Goal: Navigation & Orientation: Find specific page/section

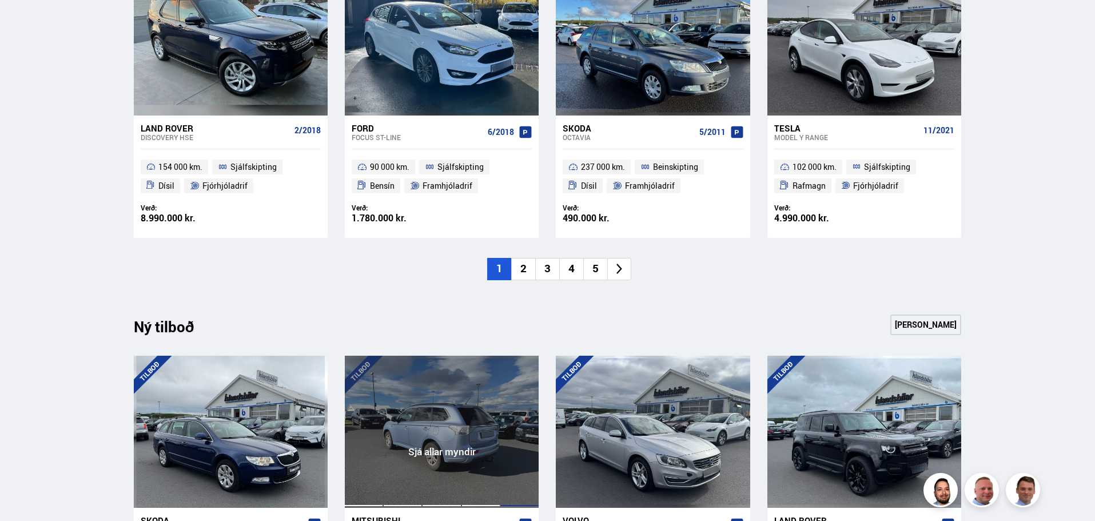
scroll to position [1029, 0]
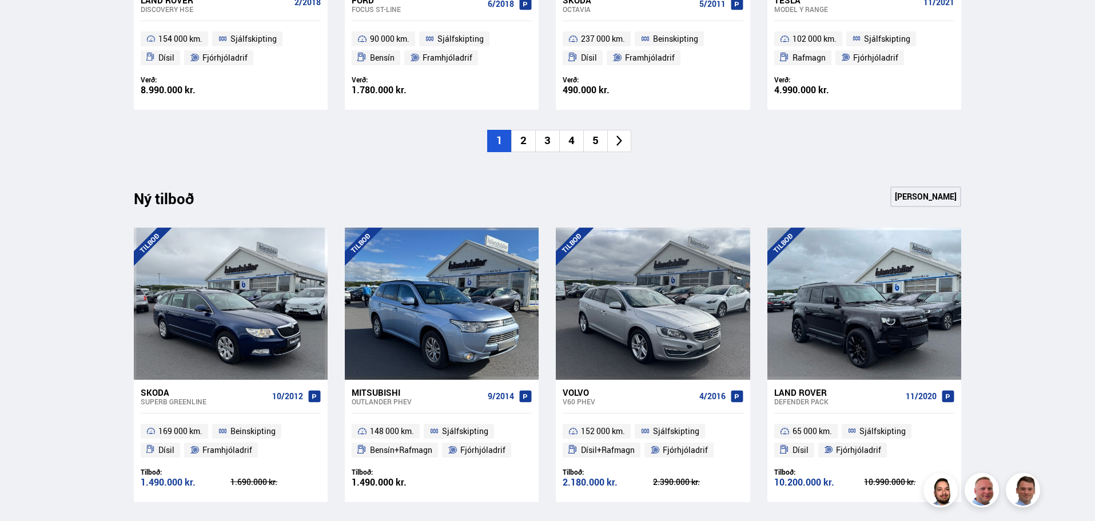
drag, startPoint x: 1063, startPoint y: 146, endPoint x: 1049, endPoint y: 130, distance: 21.8
click at [1063, 145] on div "Söluskrá Þjónusta Íslandsbílar Kaupumbila.is Íslandsvörn Leiðbeiningar Um okkur…" at bounding box center [547, 119] width 1095 height 2297
click at [93, 162] on div "Söluskrá Þjónusta Íslandsbílar Kaupumbila.is Íslandsvörn Leiðbeiningar Um okkur…" at bounding box center [547, 119] width 1095 height 2297
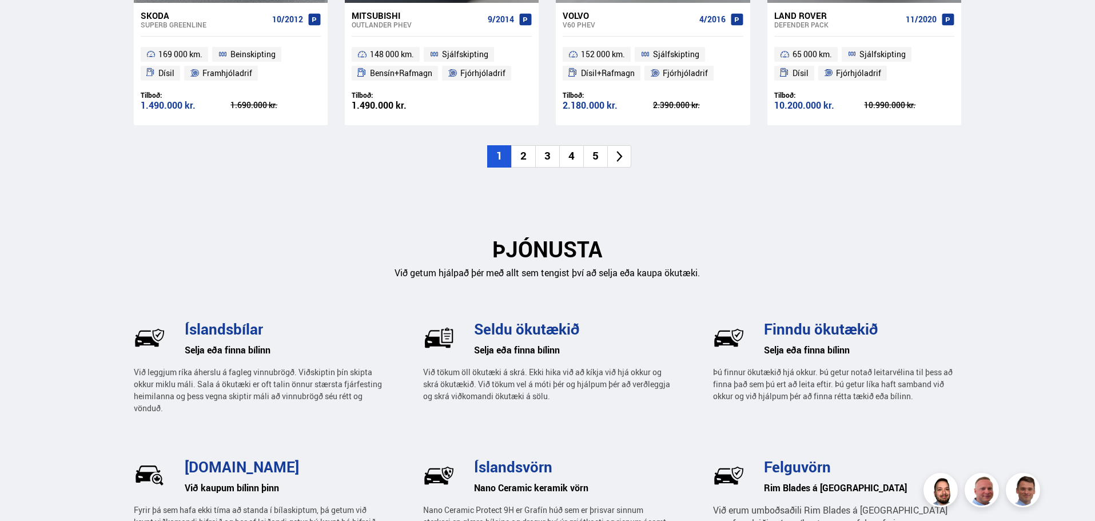
scroll to position [747, 0]
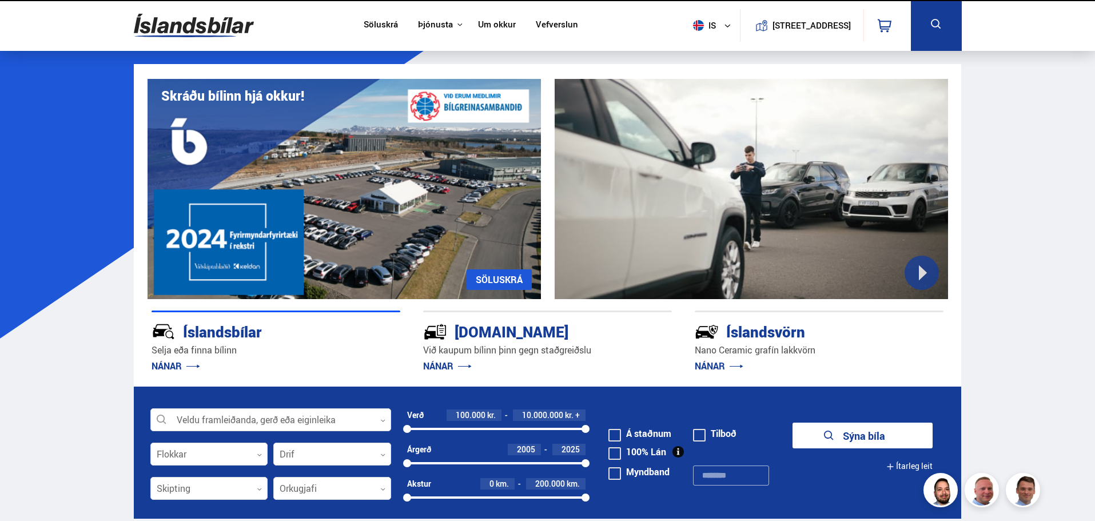
click at [255, 189] on img at bounding box center [344, 189] width 393 height 220
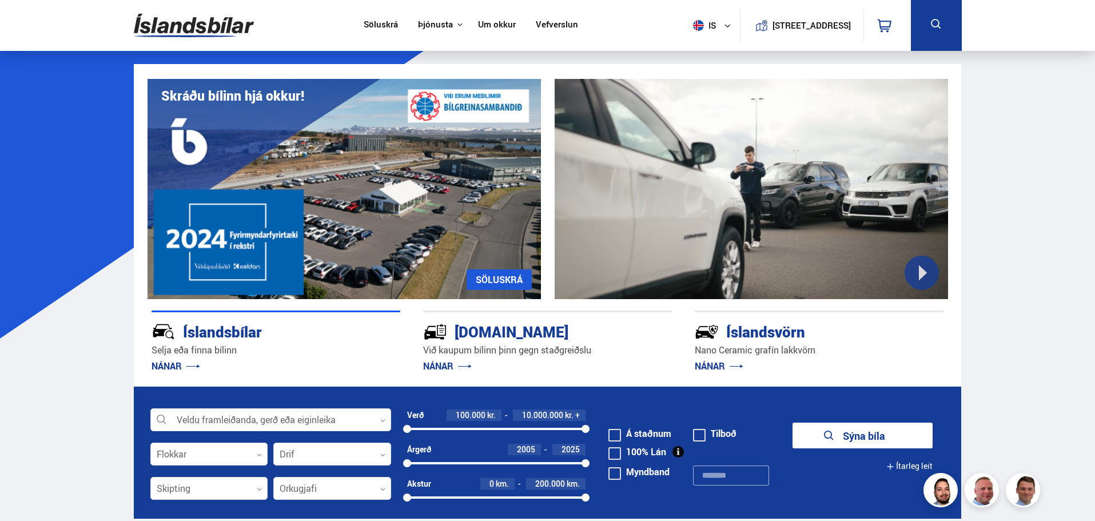
drag, startPoint x: 0, startPoint y: 0, endPoint x: 919, endPoint y: 314, distance: 971.4
click at [892, 325] on div "Nano Ceramic vörn NÁNAR UM ÍSLANDSVÖRN Skráðu bílinn hjá okkur! SÖLUSKRÁ Við ka…" at bounding box center [548, 225] width 828 height 322
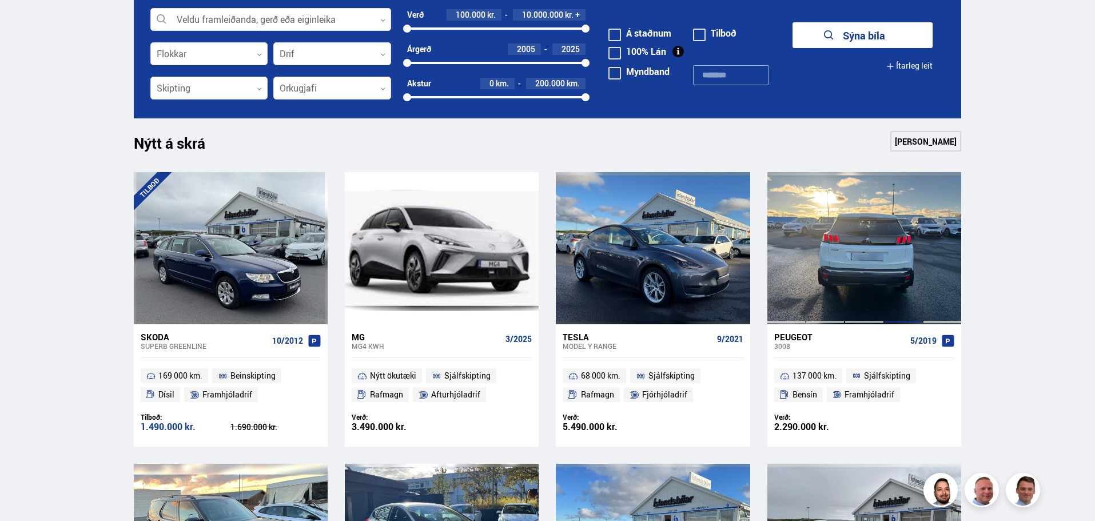
scroll to position [457, 0]
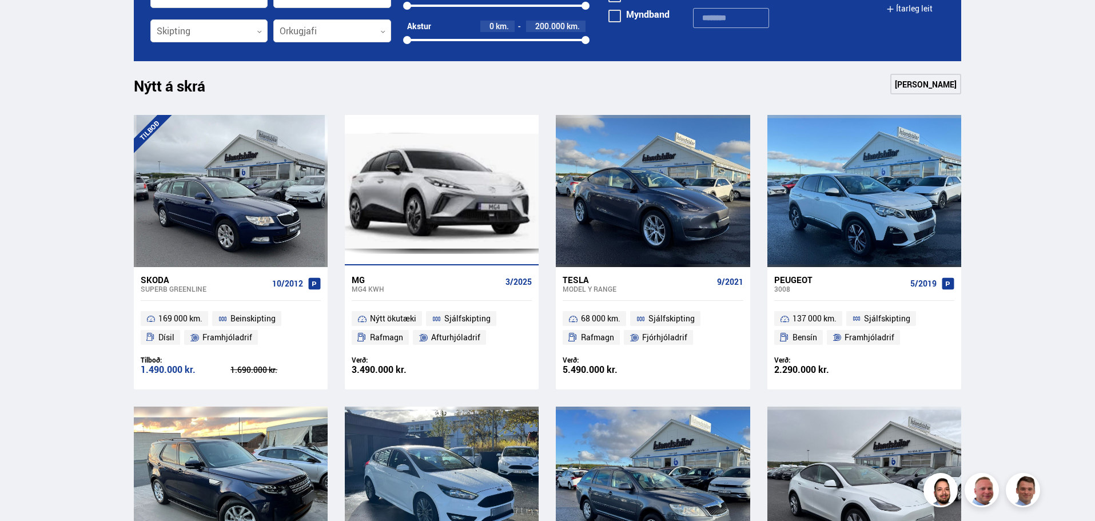
click at [469, 205] on div at bounding box center [441, 191] width 195 height 152
